Goal: Task Accomplishment & Management: Use online tool/utility

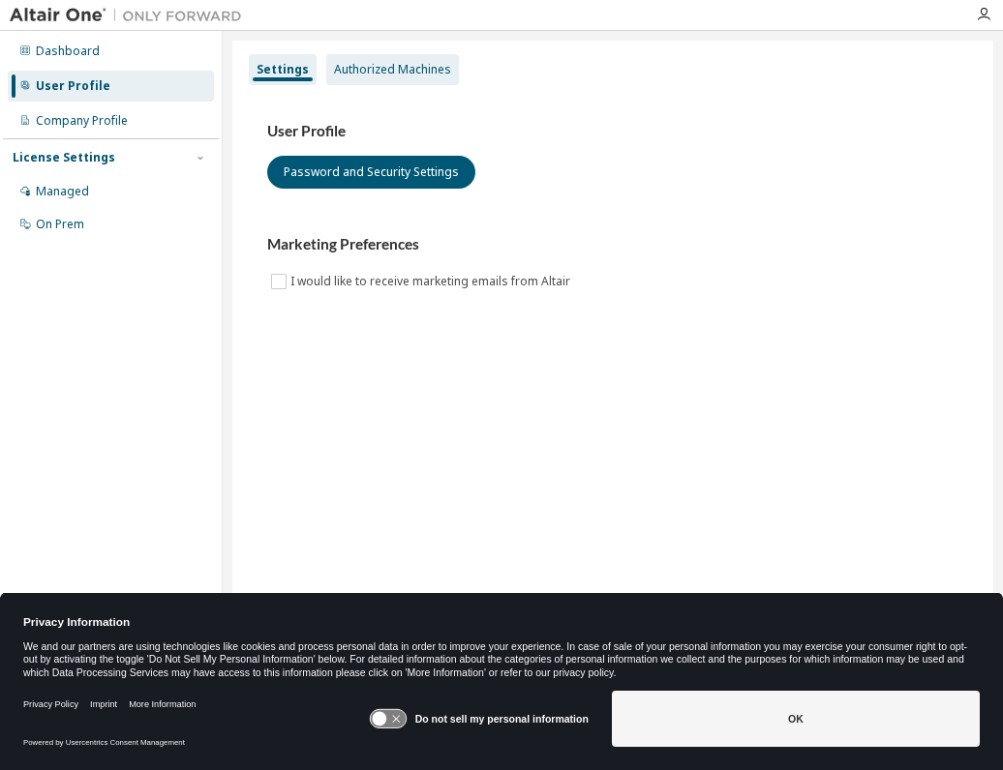
click at [383, 70] on div "Authorized Machines" at bounding box center [392, 69] width 117 height 15
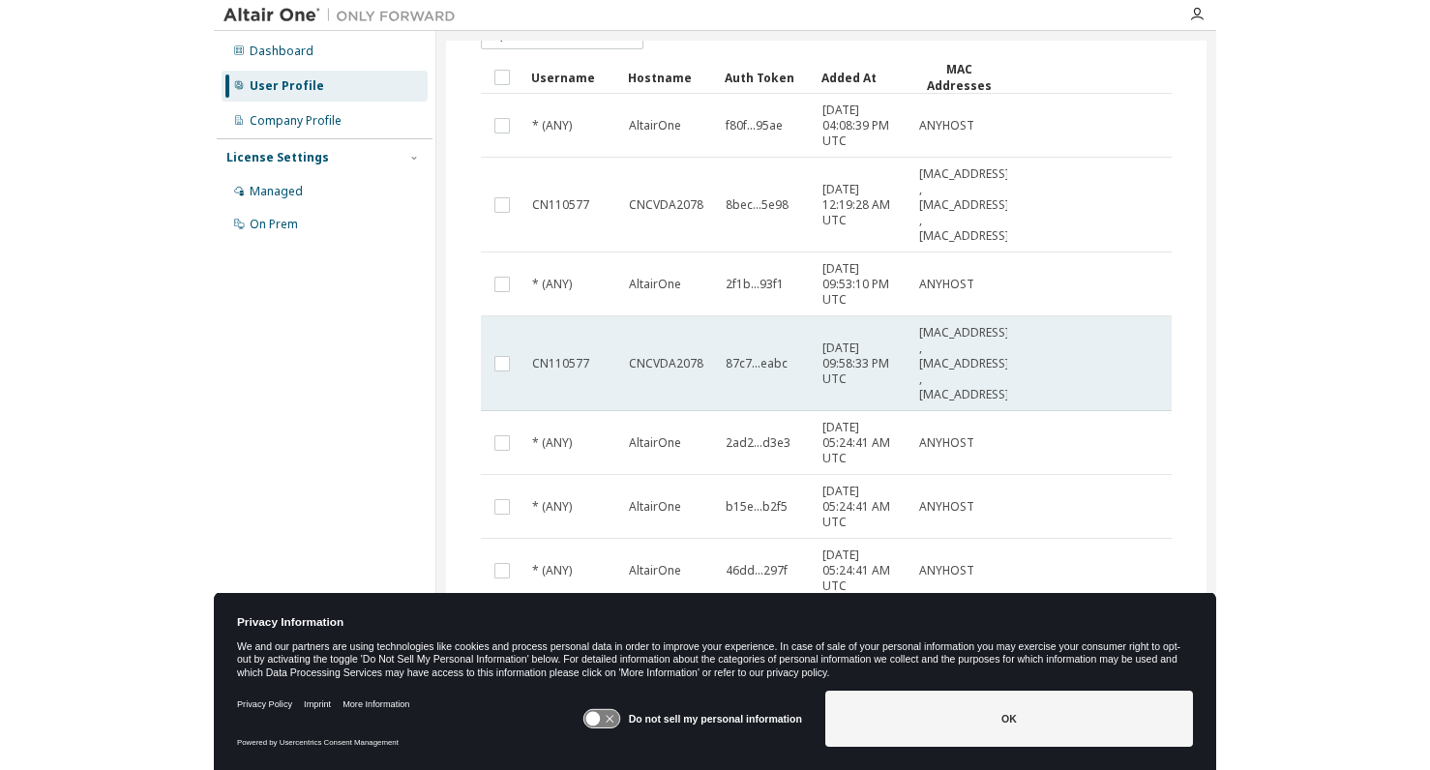
scroll to position [39, 0]
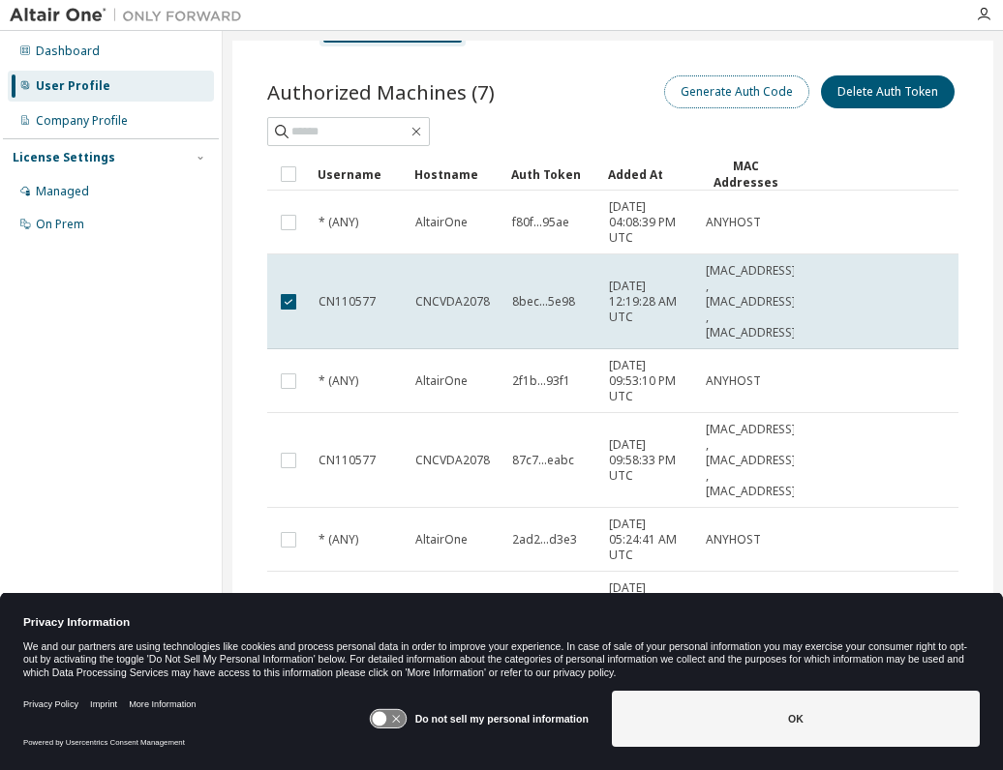
click at [743, 90] on button "Generate Auth Code" at bounding box center [736, 91] width 145 height 33
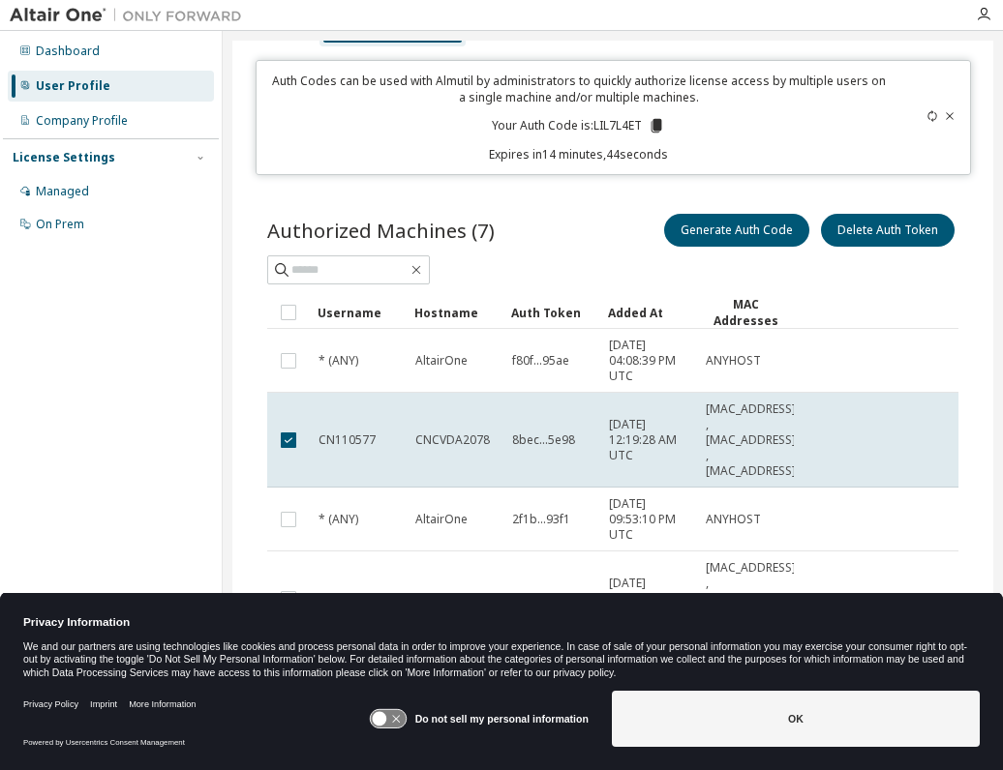
click at [656, 129] on icon at bounding box center [656, 126] width 11 height 14
